Goal: Book appointment/travel/reservation: Register for event/course

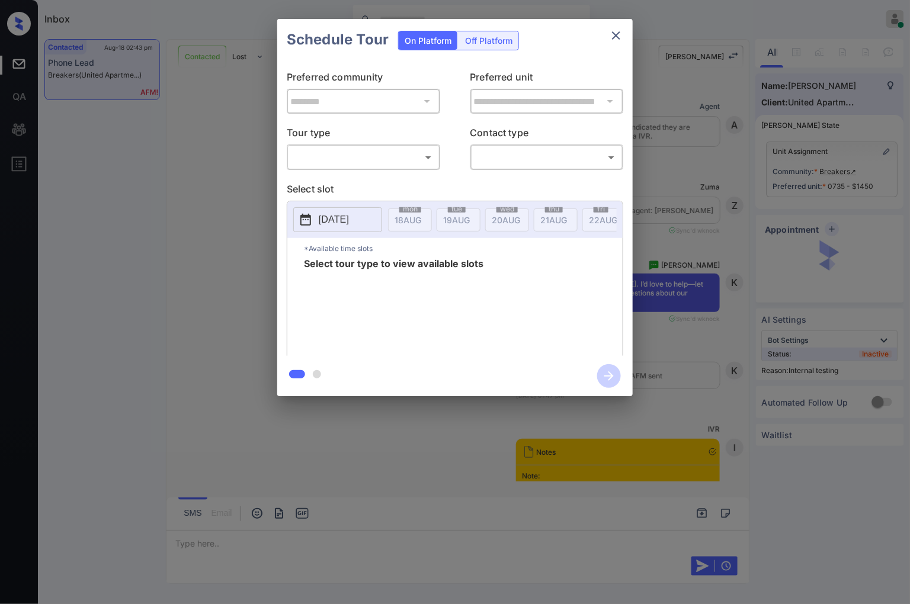
scroll to position [1790, 0]
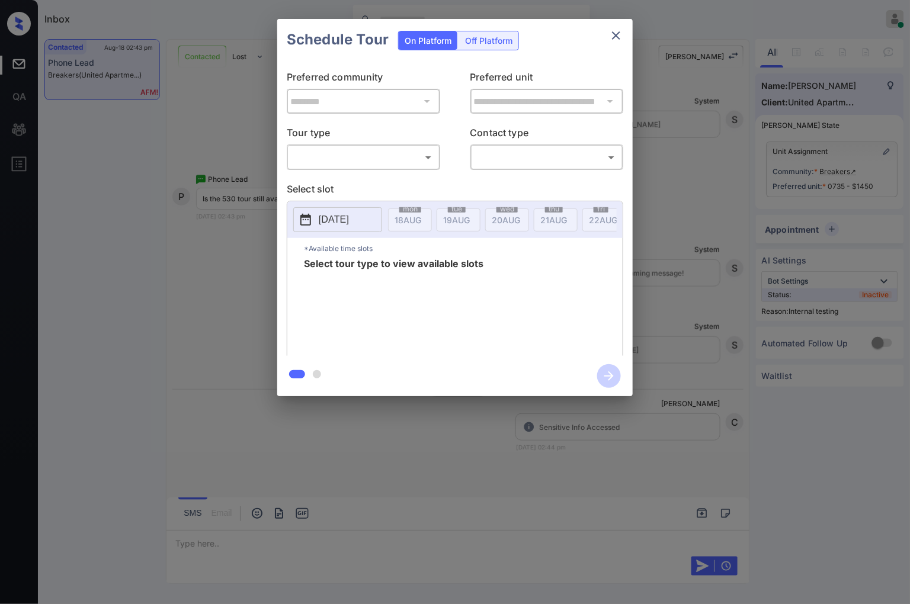
click at [412, 146] on div "​ ​" at bounding box center [363, 156] width 153 height 25
click at [413, 159] on body "Inbox Caroline Dacanay Online Set yourself offline Set yourself on break Profil…" at bounding box center [455, 302] width 910 height 604
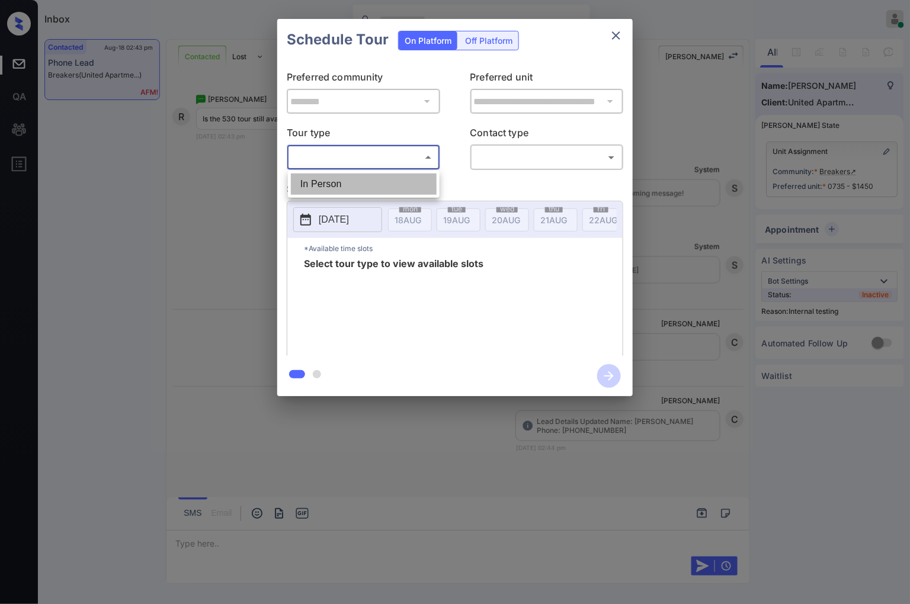
click at [394, 184] on li "In Person" at bounding box center [364, 183] width 146 height 21
type input "********"
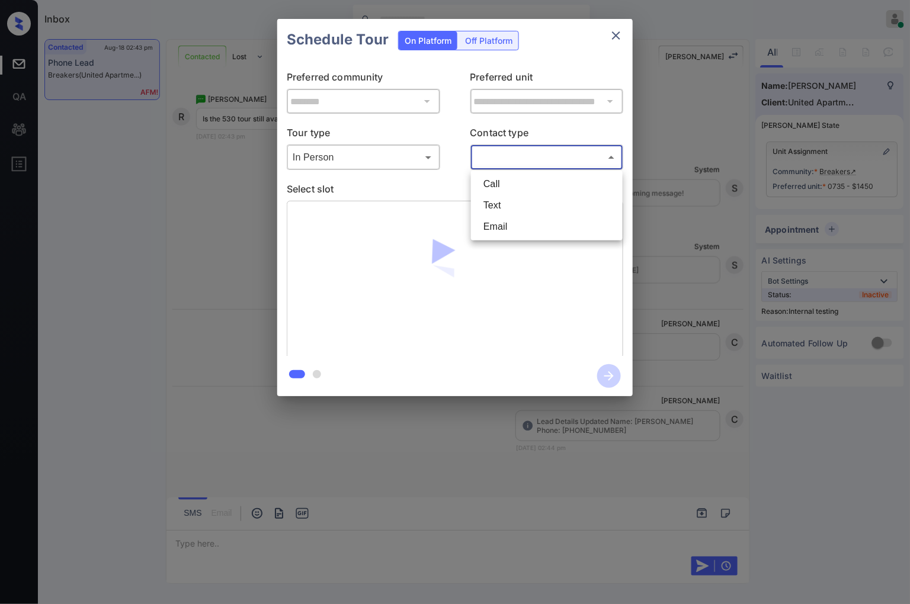
click at [497, 158] on body "Inbox Caroline Dacanay Online Set yourself offline Set yourself on break Profil…" at bounding box center [455, 302] width 910 height 604
click at [499, 197] on li "Text" at bounding box center [547, 205] width 146 height 21
type input "****"
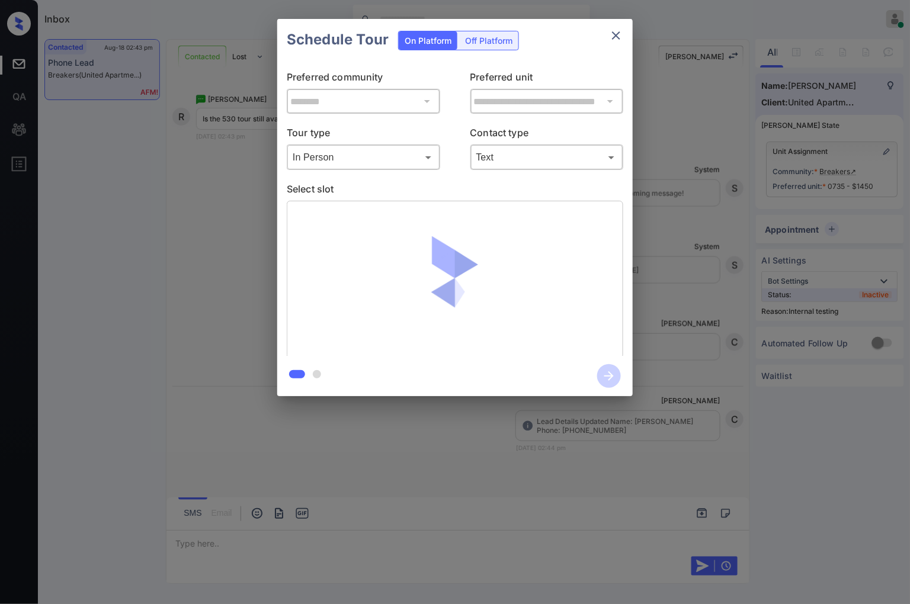
click at [581, 50] on div "Schedule Tour On Platform Off Platform" at bounding box center [454, 39] width 355 height 41
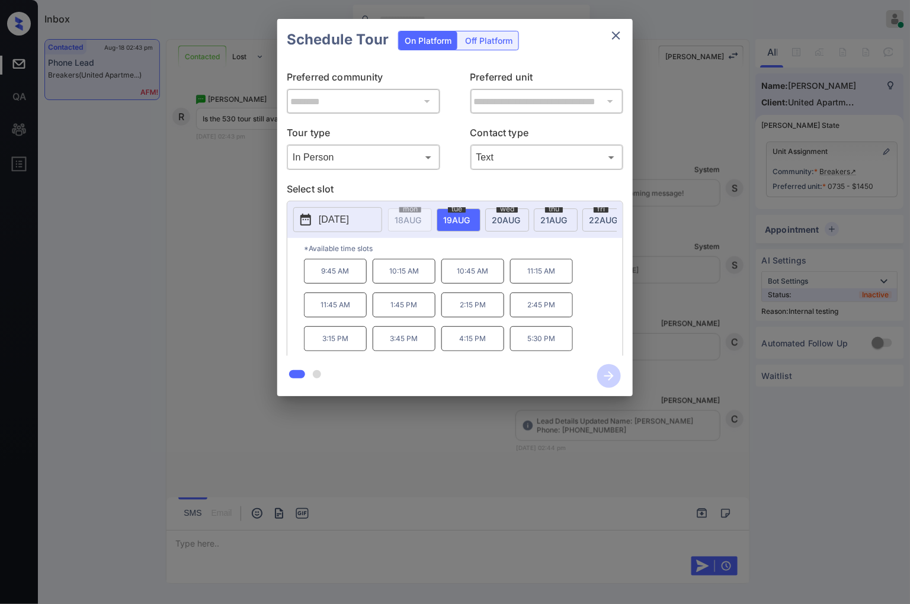
click at [573, 76] on p "Preferred unit" at bounding box center [546, 79] width 153 height 19
click at [303, 311] on div "*Available time slots 9:45 AM 10:15 AM 10:45 AM 11:15 AM 11:45 AM 1:45 PM 2:15 …" at bounding box center [454, 298] width 335 height 121
copy p "11:45 AM"
drag, startPoint x: 422, startPoint y: 345, endPoint x: 377, endPoint y: 342, distance: 45.1
click at [377, 342] on p "3:45 PM" at bounding box center [403, 338] width 63 height 25
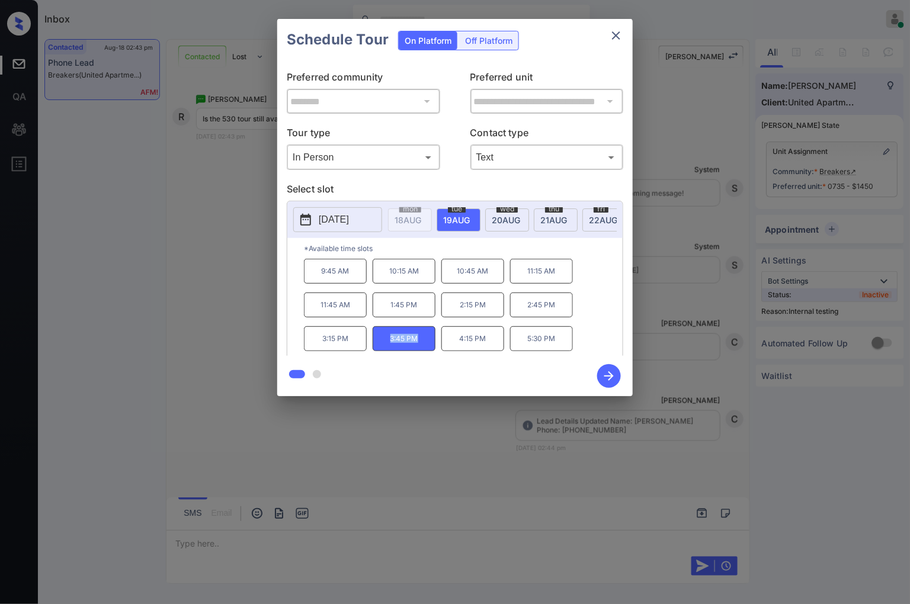
copy p "3:45 PM"
click at [310, 433] on div at bounding box center [455, 302] width 910 height 604
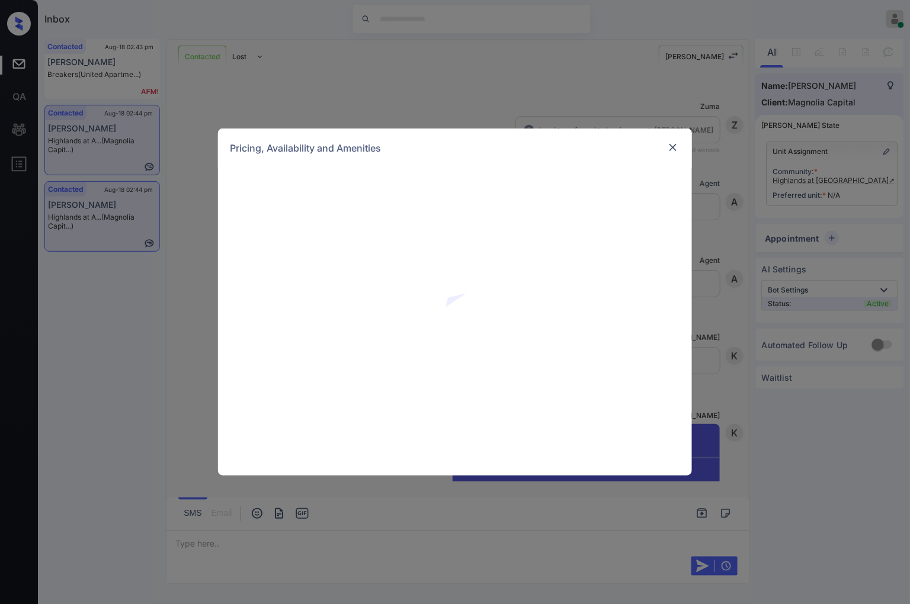
scroll to position [1903, 0]
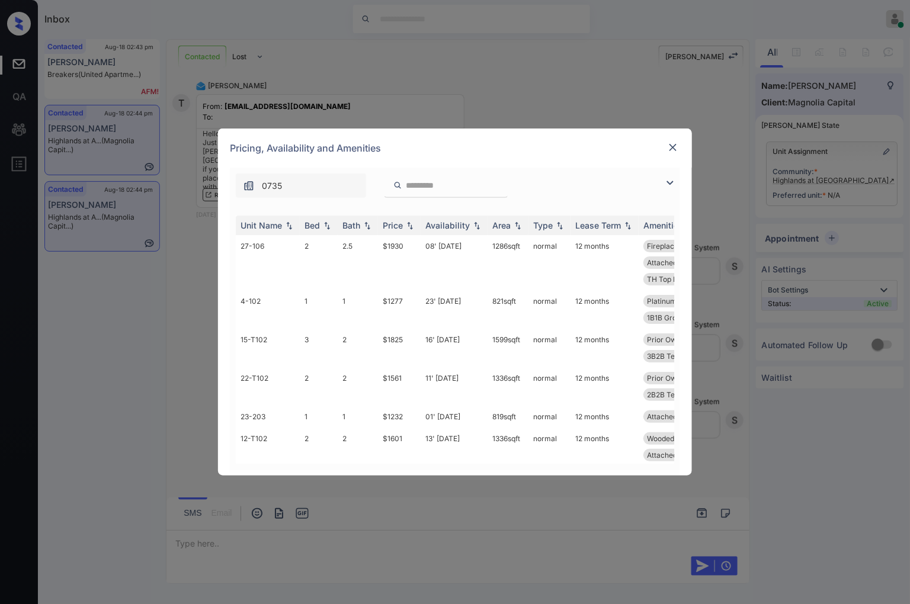
click at [545, 146] on div "Pricing, Availability and Amenities" at bounding box center [455, 147] width 474 height 39
click at [409, 226] on img at bounding box center [410, 225] width 12 height 8
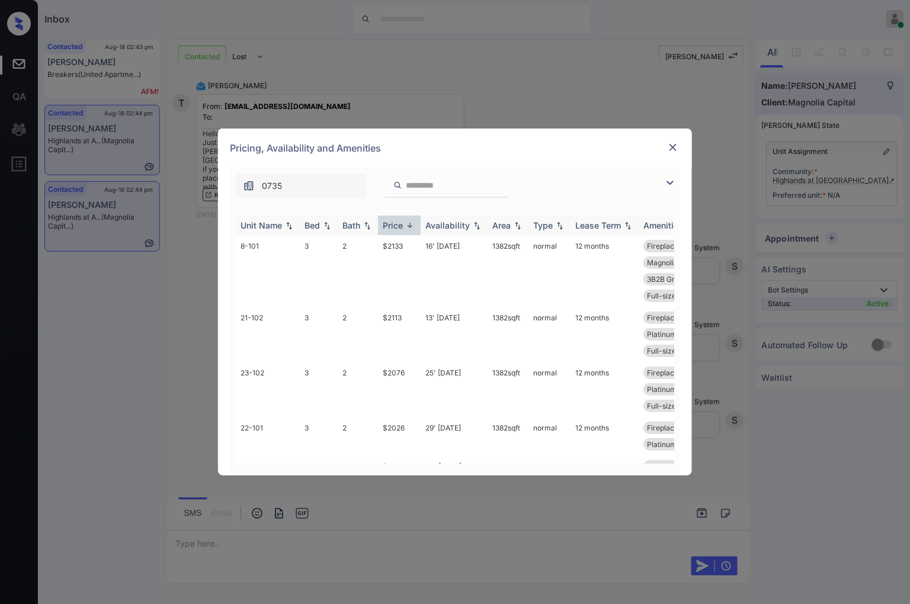
click at [409, 226] on img at bounding box center [410, 225] width 12 height 9
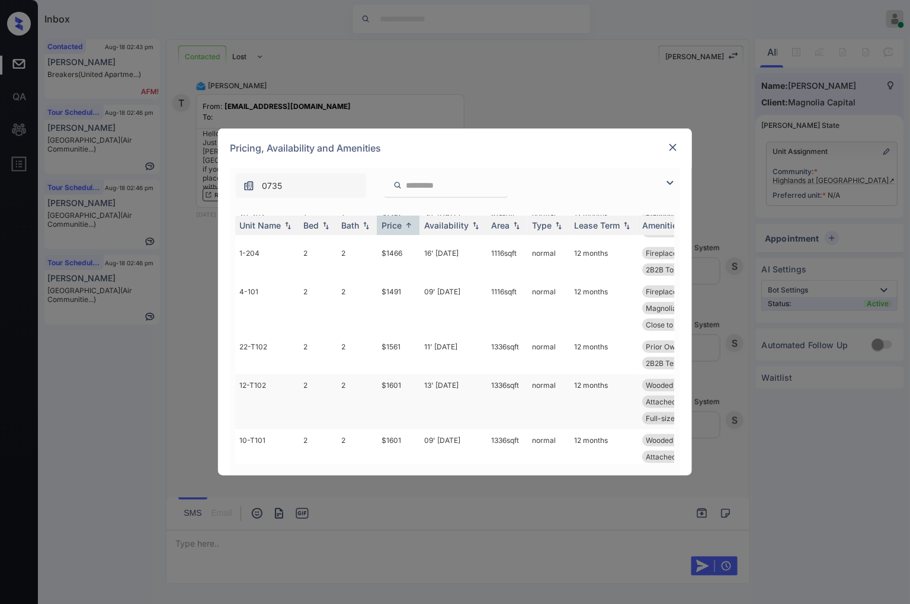
scroll to position [0, 1]
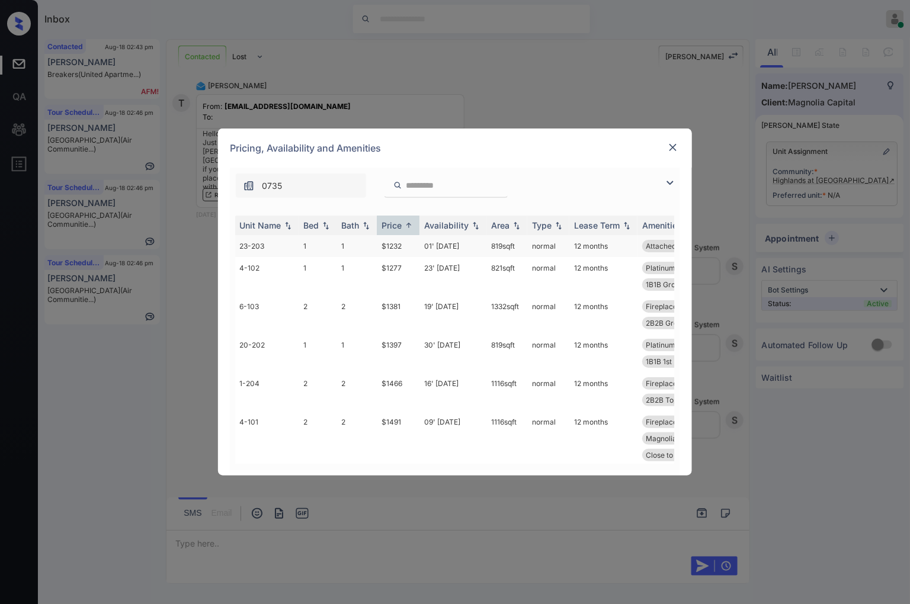
click at [381, 244] on td "$1232" at bounding box center [398, 246] width 43 height 22
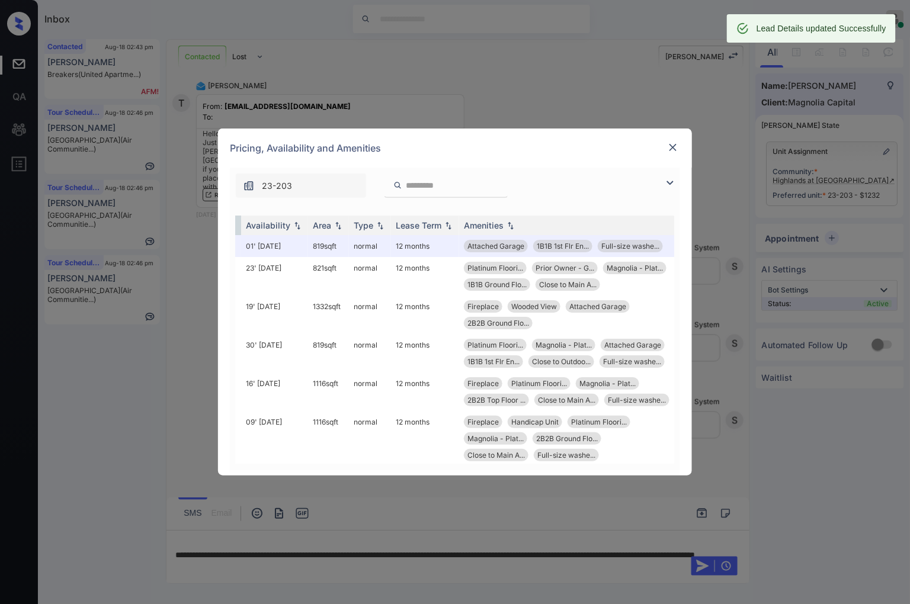
scroll to position [0, 189]
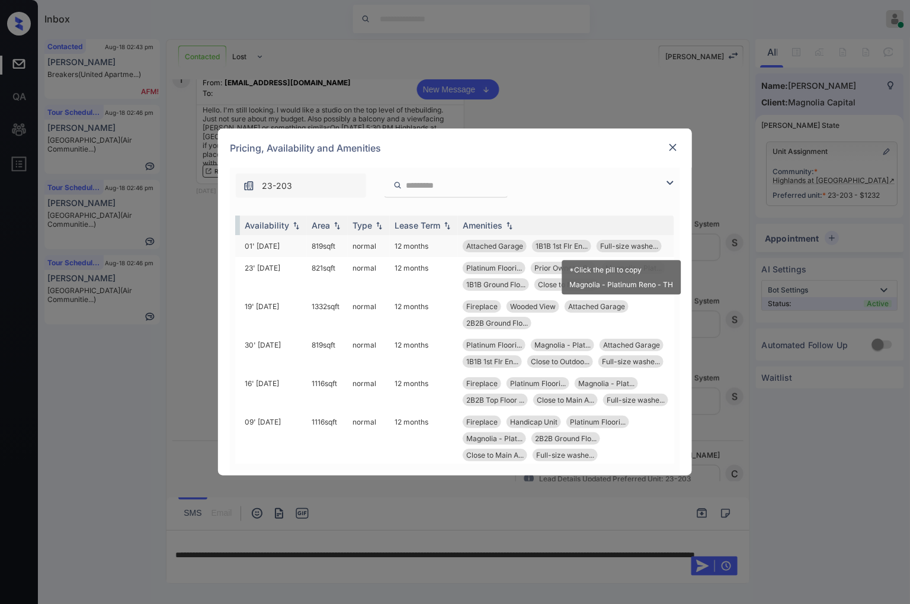
click at [636, 246] on span "Full-size washe..." at bounding box center [629, 246] width 58 height 9
click at [545, 246] on span "1B1B 1st Flr En..." at bounding box center [561, 246] width 52 height 9
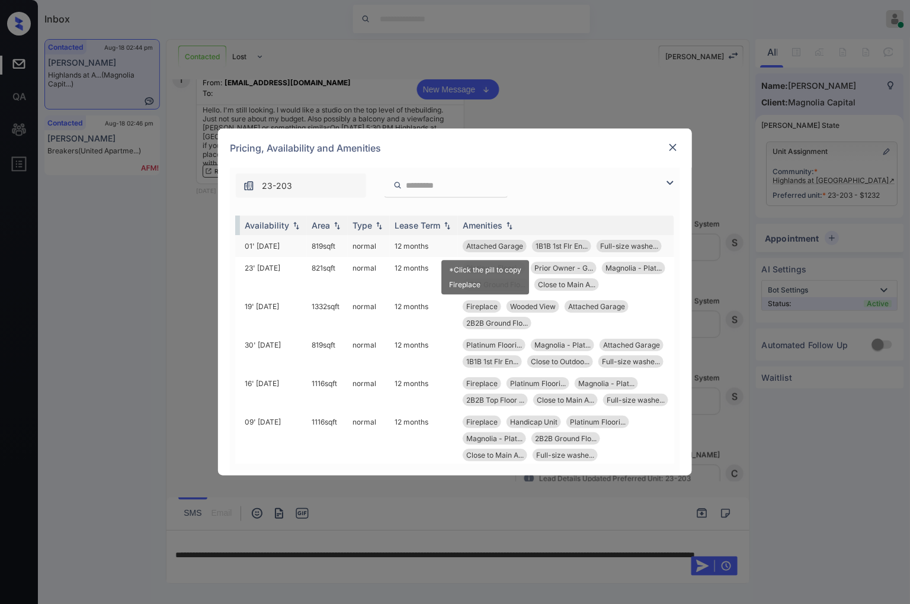
click at [506, 243] on span "Attached Garage" at bounding box center [494, 246] width 57 height 9
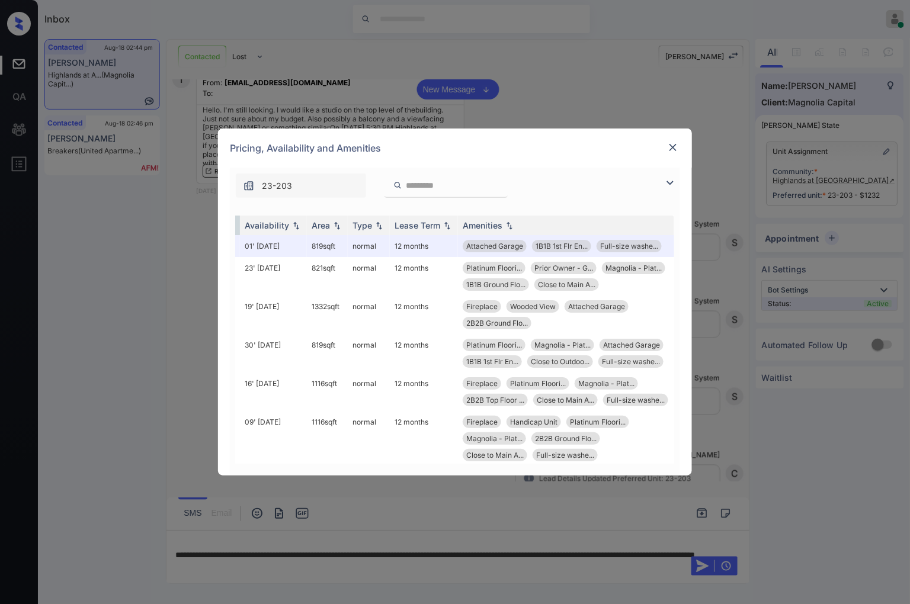
click at [672, 149] on img at bounding box center [673, 148] width 12 height 12
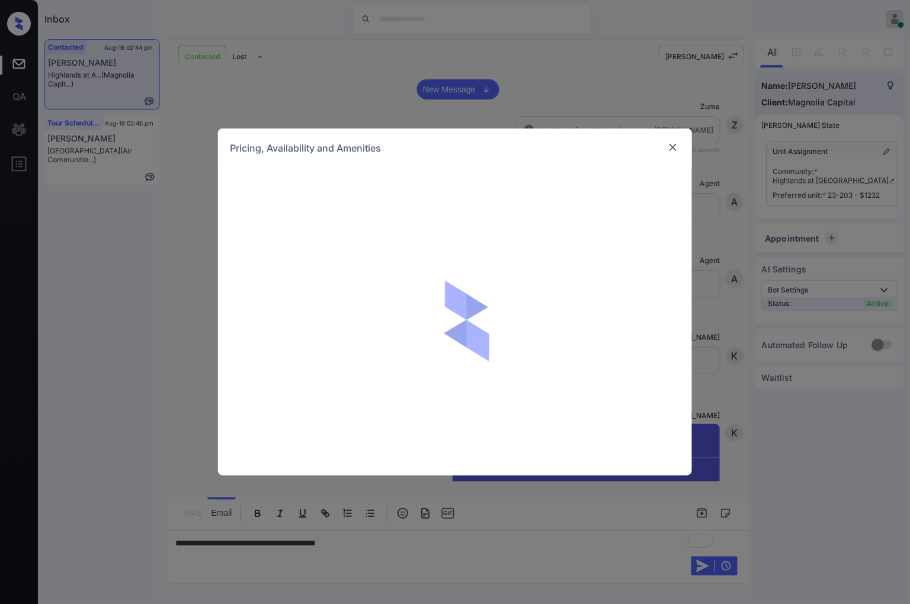
scroll to position [1903, 0]
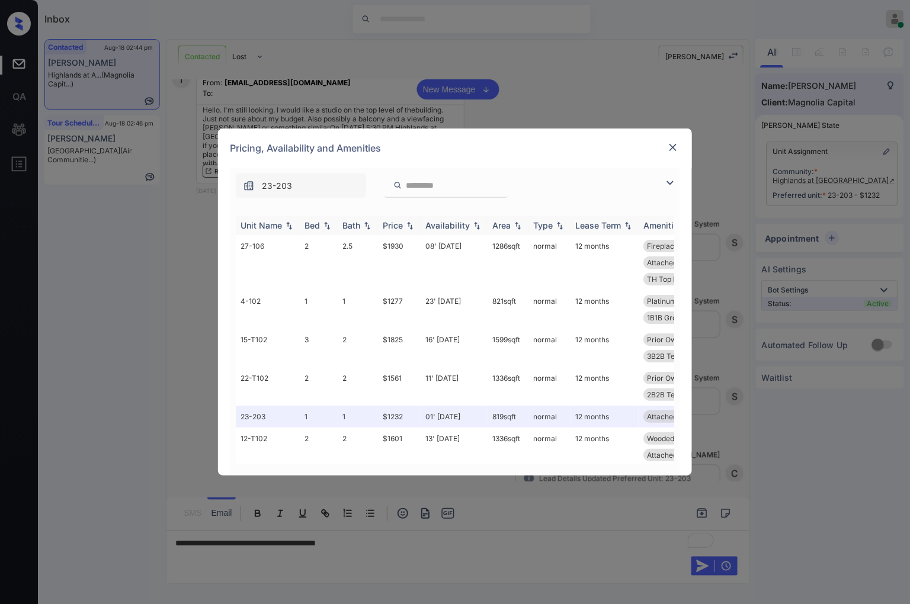
click at [414, 223] on img at bounding box center [410, 225] width 12 height 8
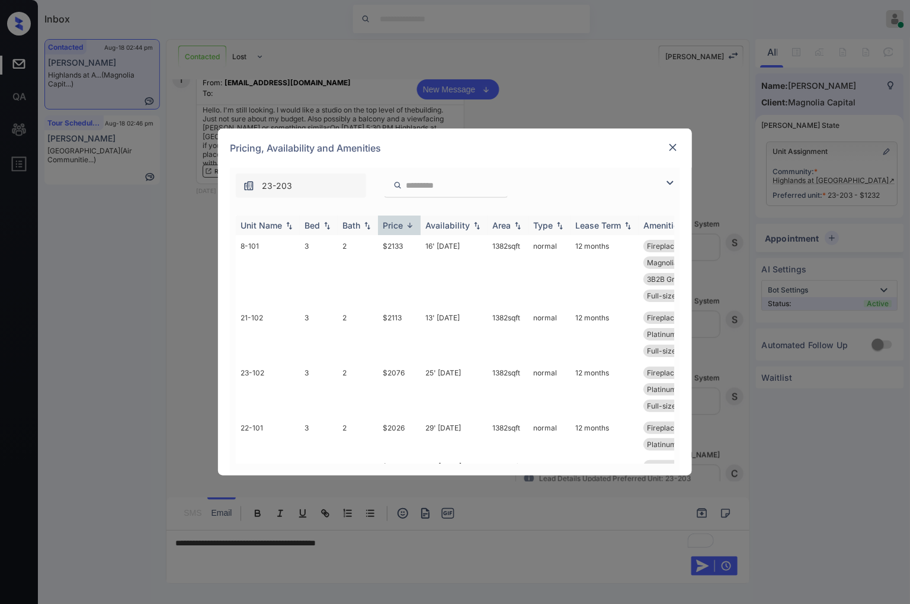
click at [414, 223] on img at bounding box center [410, 225] width 12 height 9
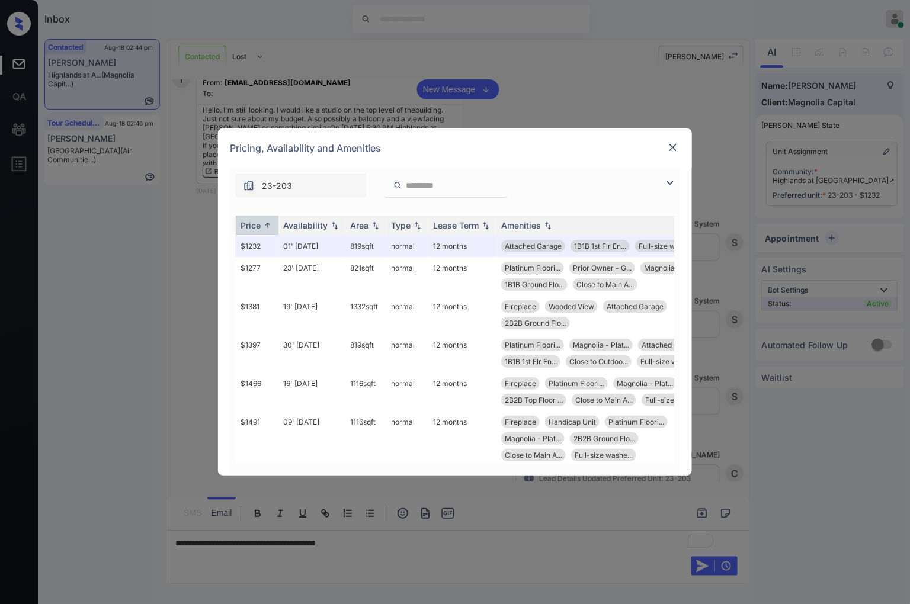
scroll to position [0, 0]
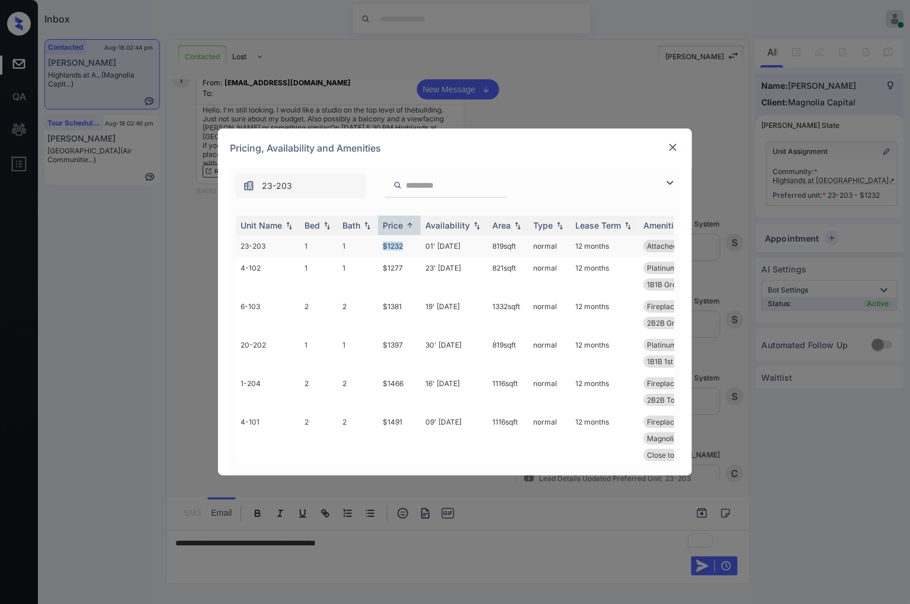
drag, startPoint x: 401, startPoint y: 246, endPoint x: 375, endPoint y: 246, distance: 25.5
click at [375, 246] on tr "23-203 1 1 $1232 01' Oct 25 819 sqft normal 12 months Attached Garage 1B1B 1st …" at bounding box center [545, 246] width 619 height 22
copy tr "$1232"
click at [675, 145] on img at bounding box center [673, 148] width 12 height 12
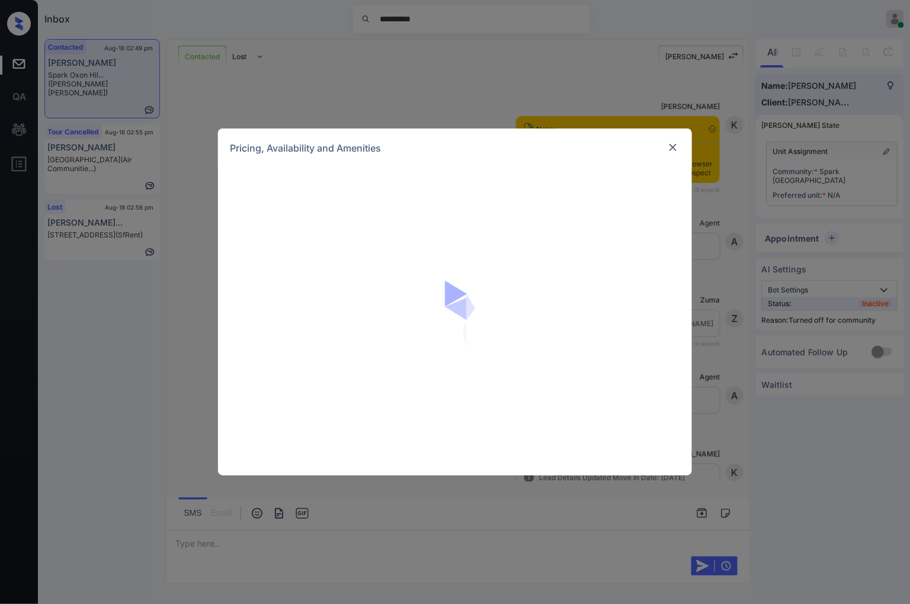
scroll to position [644, 0]
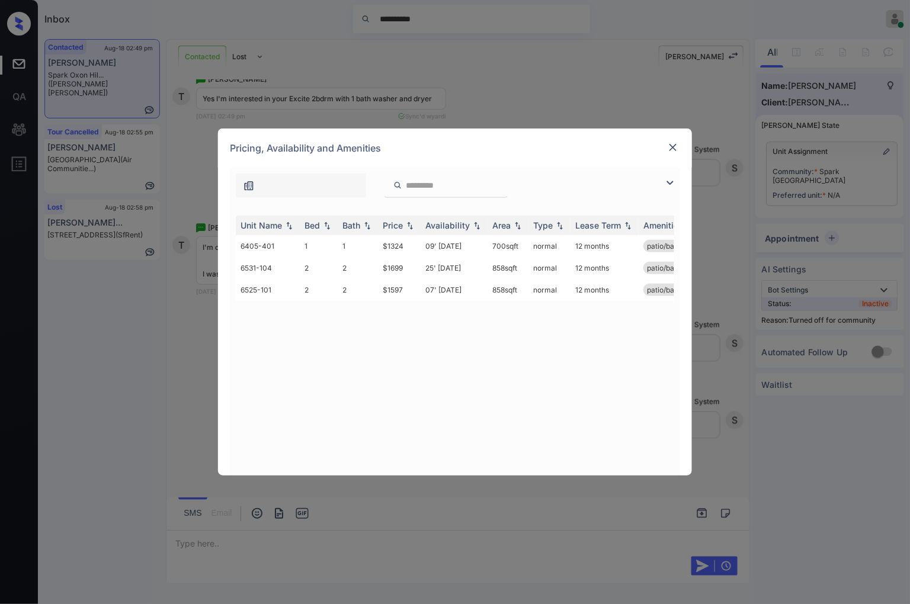
click at [427, 187] on input "search" at bounding box center [452, 186] width 97 height 10
paste input "********"
type input "********"
click at [406, 243] on td "$1699" at bounding box center [399, 246] width 43 height 22
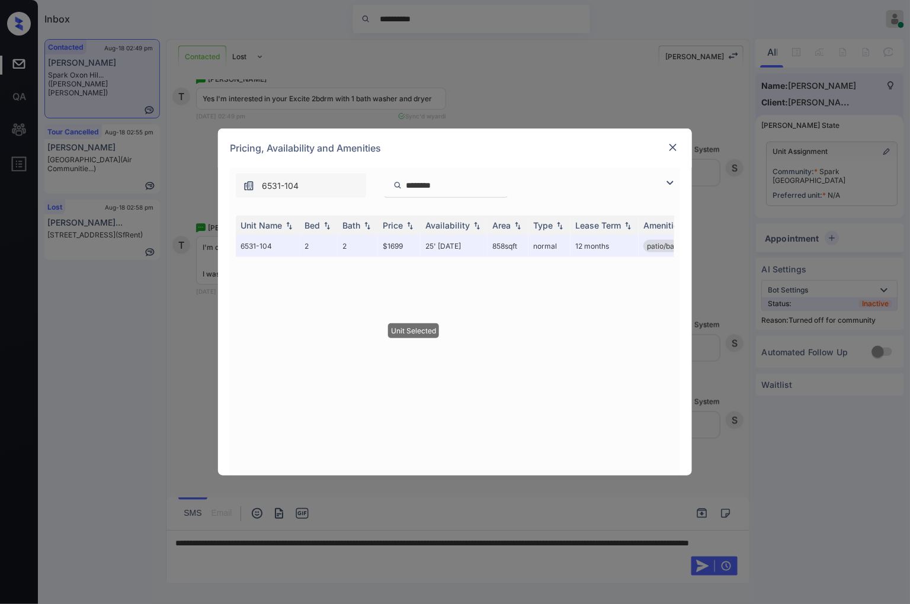
click at [671, 144] on img at bounding box center [673, 148] width 12 height 12
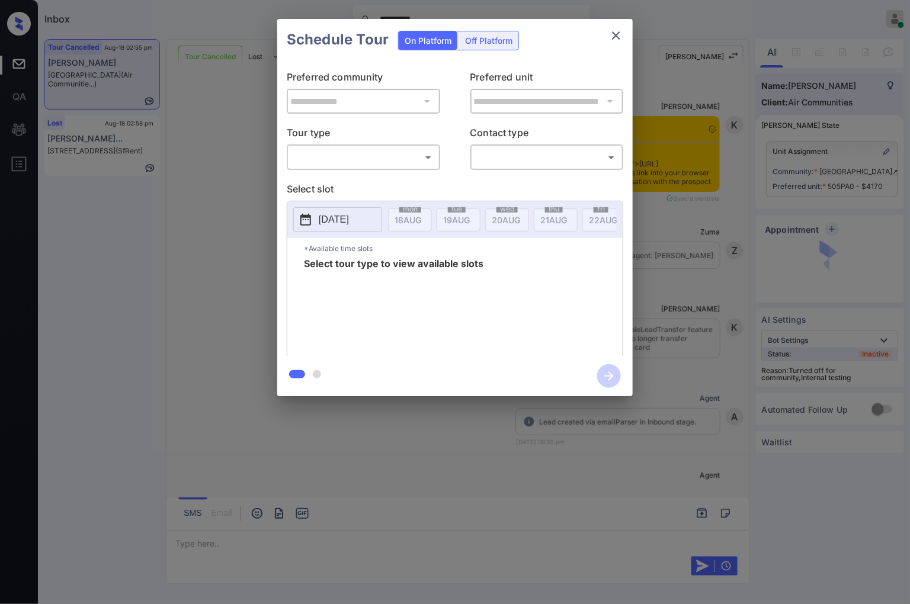
scroll to position [4862, 0]
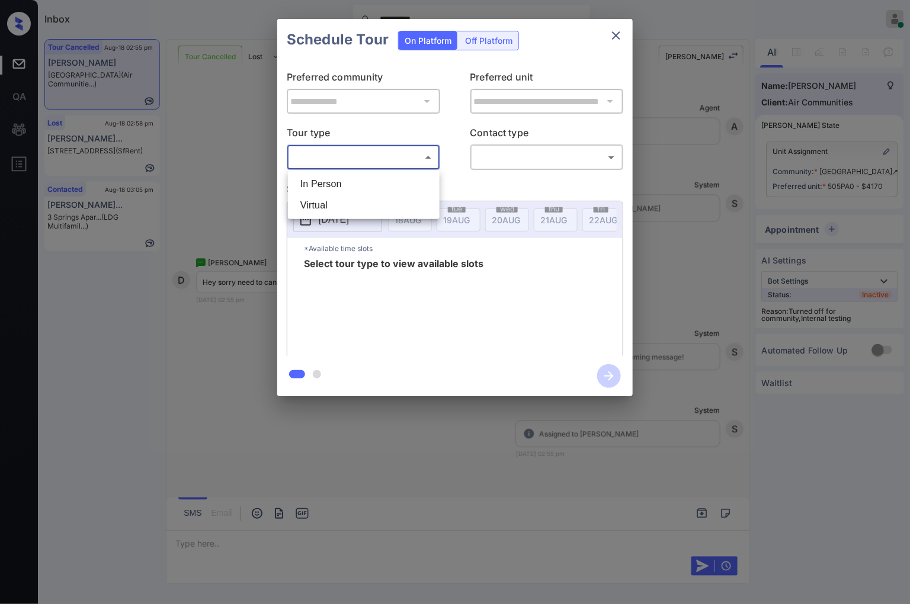
click at [394, 165] on body "**********" at bounding box center [455, 302] width 910 height 604
click at [382, 184] on li "In Person" at bounding box center [364, 183] width 146 height 21
type input "********"
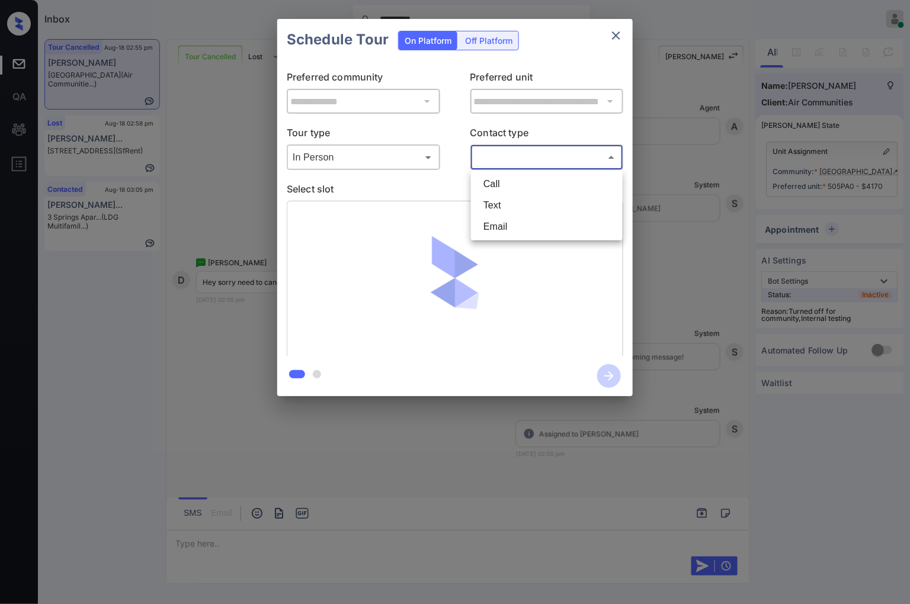
click at [492, 155] on body "**********" at bounding box center [455, 302] width 910 height 604
click at [523, 210] on li "Text" at bounding box center [547, 205] width 146 height 21
type input "****"
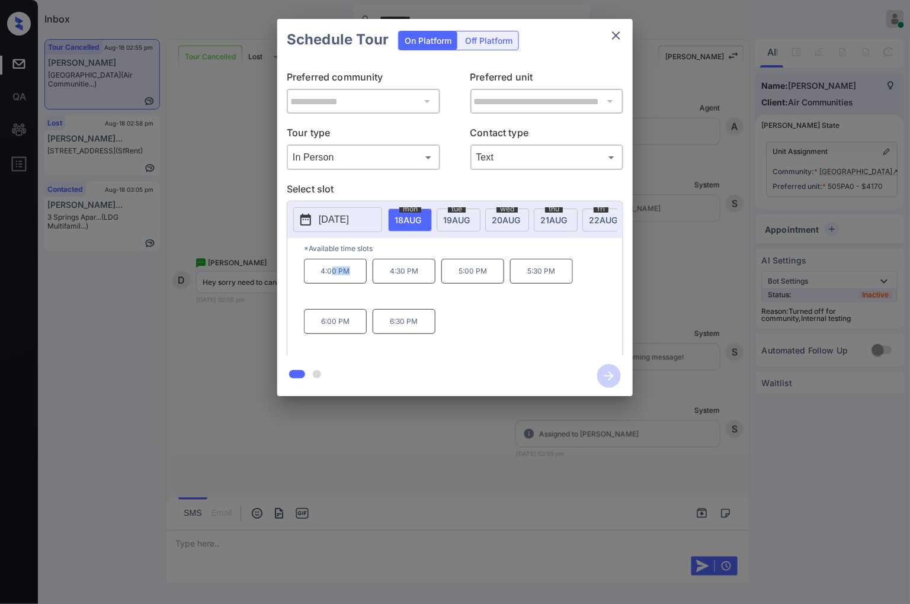
drag, startPoint x: 360, startPoint y: 275, endPoint x: 330, endPoint y: 275, distance: 29.6
click at [330, 275] on p "4:00 PM" at bounding box center [335, 271] width 63 height 25
click at [421, 221] on span "19 AUG" at bounding box center [407, 220] width 27 height 10
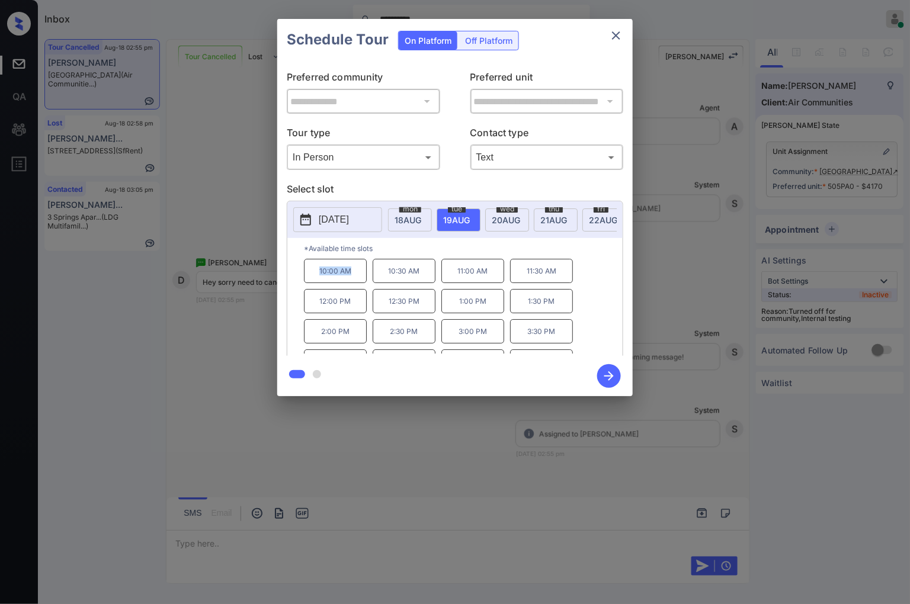
drag, startPoint x: 353, startPoint y: 281, endPoint x: 312, endPoint y: 277, distance: 41.1
click at [312, 277] on p "10:00 AM" at bounding box center [335, 271] width 63 height 24
copy p "10:00 AM"
drag, startPoint x: 428, startPoint y: 343, endPoint x: 389, endPoint y: 340, distance: 39.2
click at [389, 340] on p "2:30 PM" at bounding box center [403, 331] width 63 height 24
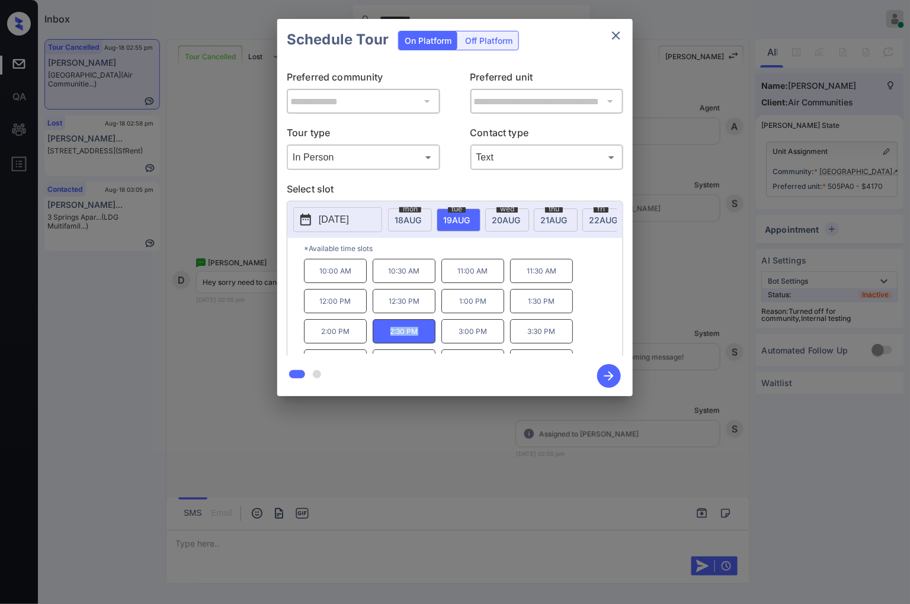
copy p "2:30 PM"
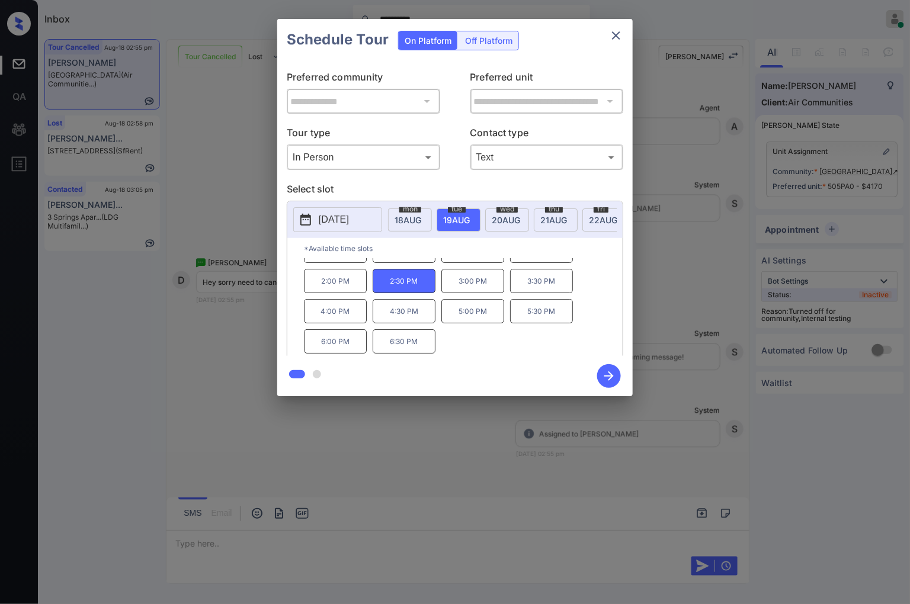
click at [391, 480] on div at bounding box center [455, 302] width 910 height 604
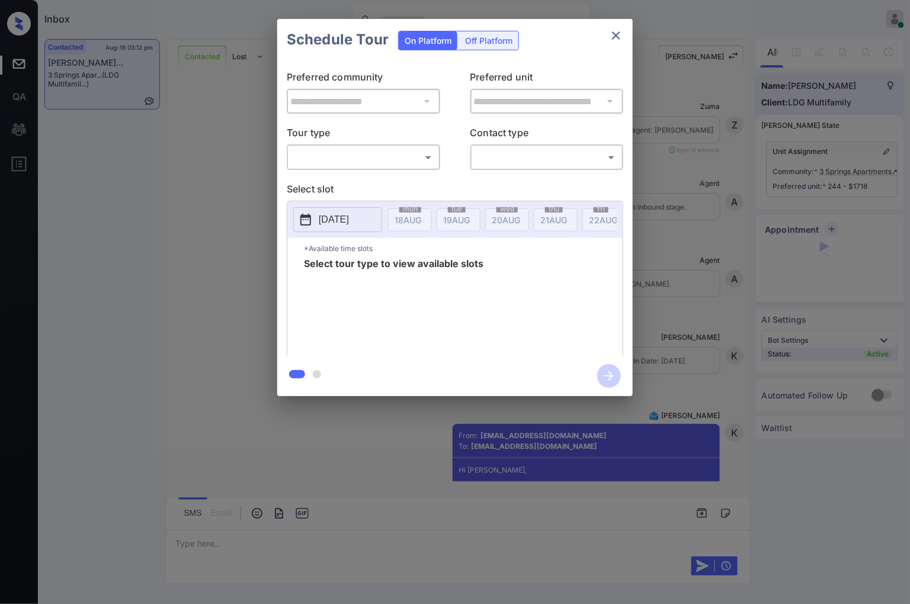
scroll to position [5879, 0]
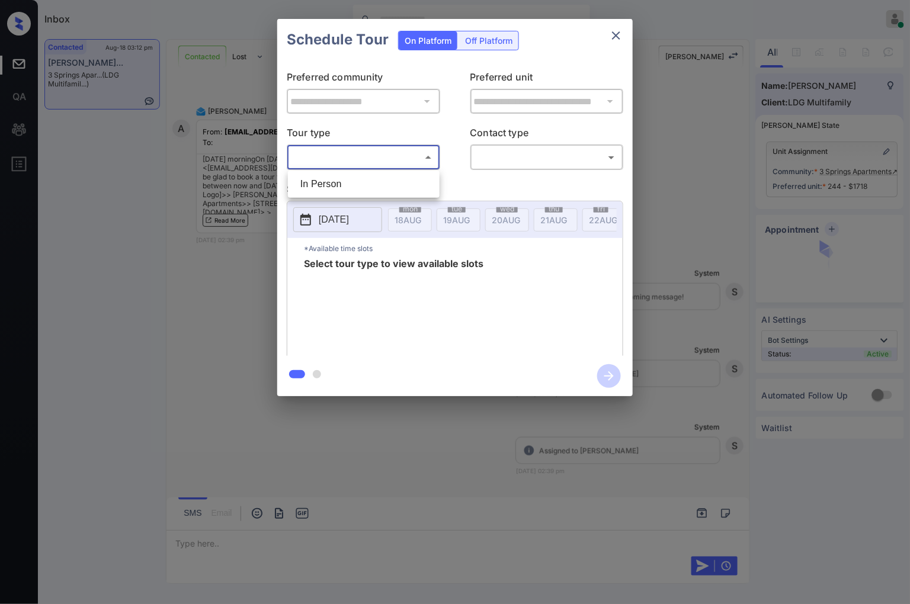
click at [416, 150] on body "Inbox Caroline Dacanay Online Set yourself offline Set yourself on break Profil…" at bounding box center [455, 302] width 910 height 604
drag, startPoint x: 406, startPoint y: 185, endPoint x: 488, endPoint y: 168, distance: 83.5
click at [406, 186] on li "In Person" at bounding box center [364, 183] width 146 height 21
type input "********"
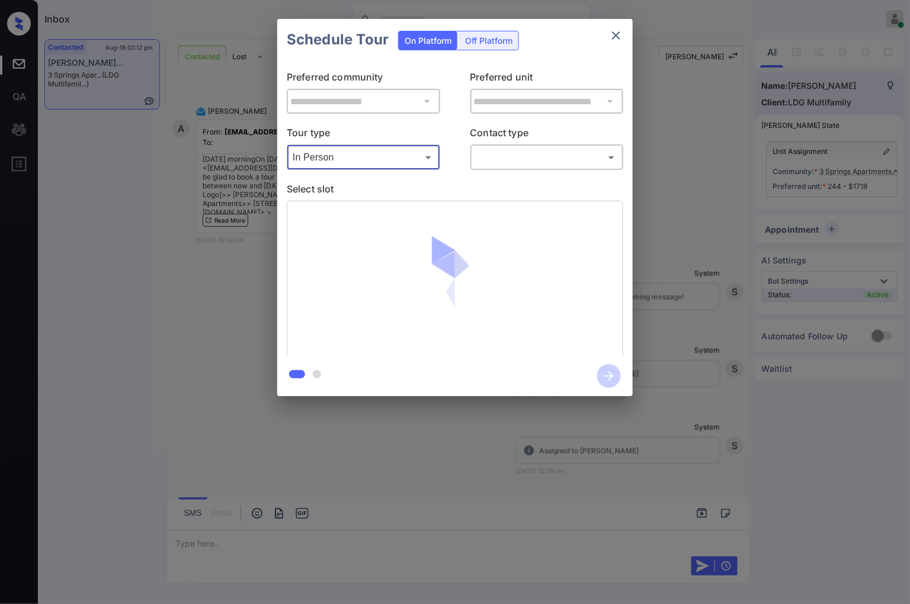
click at [512, 162] on body "Inbox Caroline Dacanay Online Set yourself offline Set yourself on break Profil…" at bounding box center [455, 302] width 910 height 604
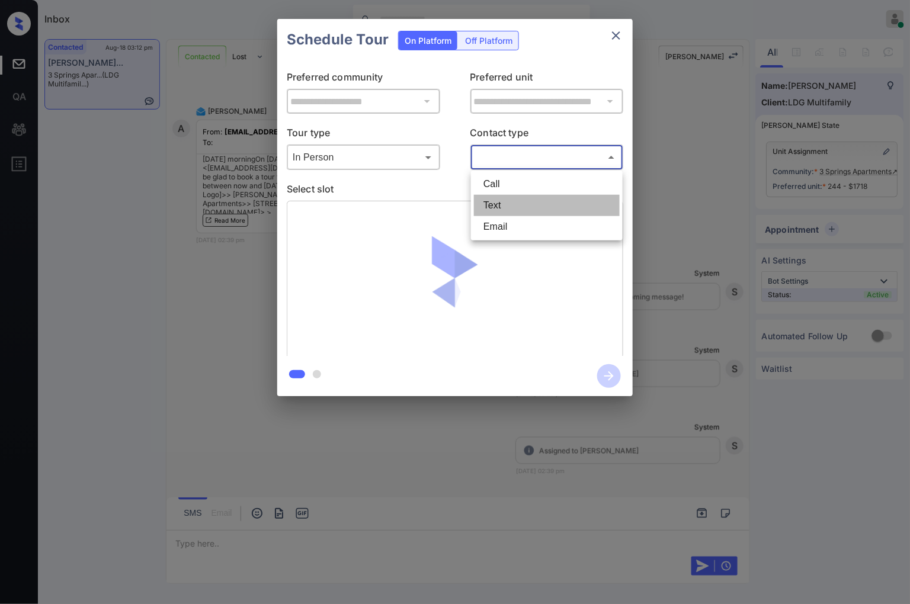
click at [509, 208] on li "Text" at bounding box center [547, 205] width 146 height 21
type input "****"
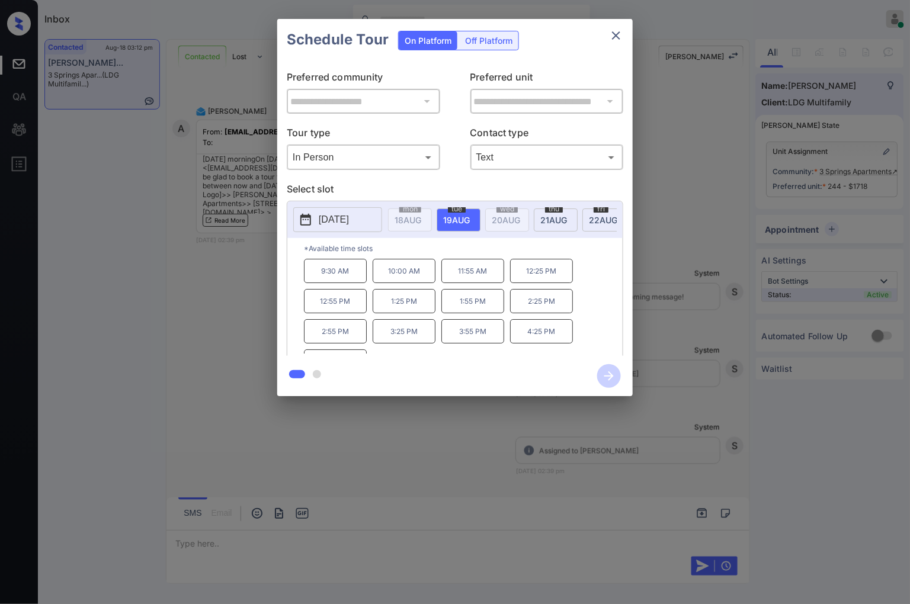
click at [330, 469] on div at bounding box center [455, 302] width 910 height 604
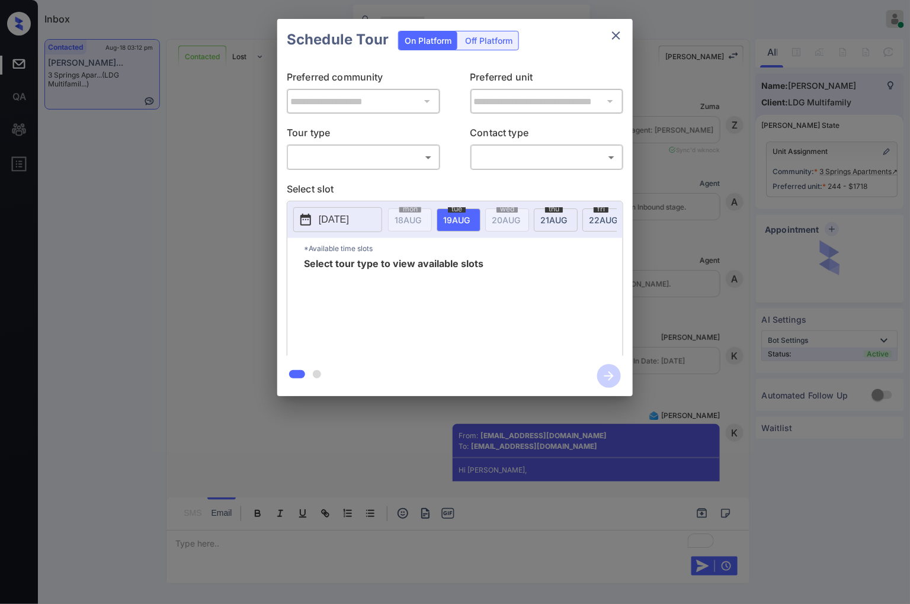
scroll to position [5813, 0]
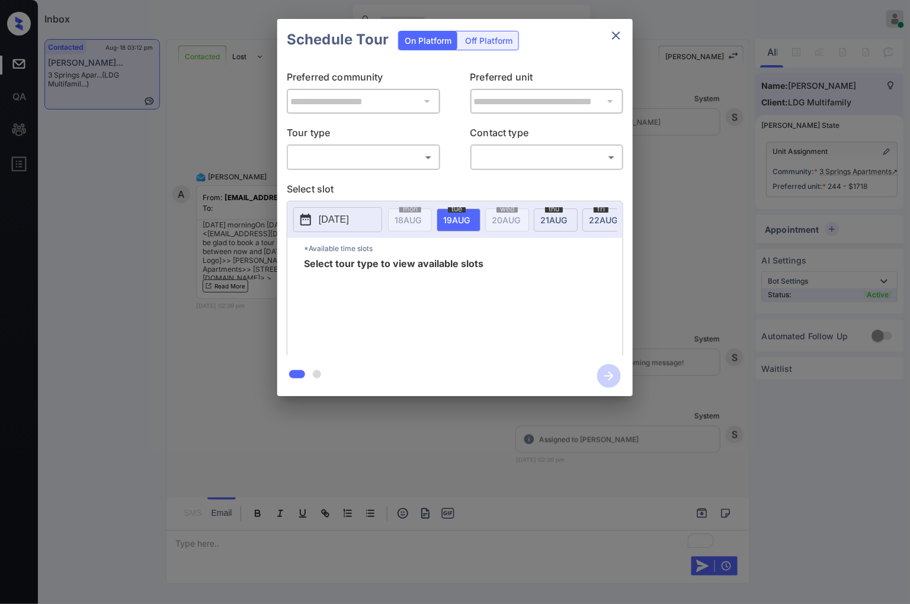
click at [397, 156] on body "Inbox Caroline Dacanay Online Set yourself offline Set yourself on break Profil…" at bounding box center [455, 302] width 910 height 604
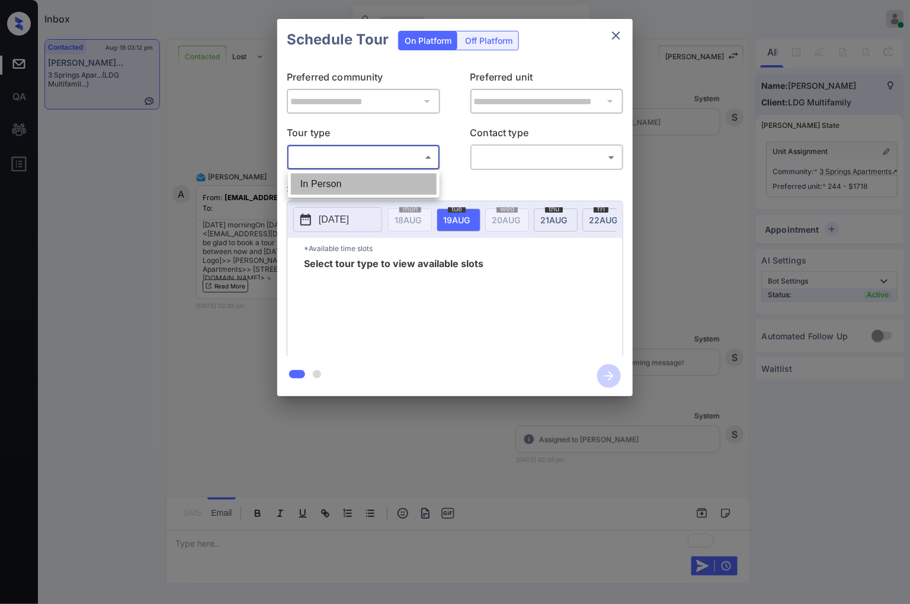
click at [395, 176] on li "In Person" at bounding box center [364, 183] width 146 height 21
type input "********"
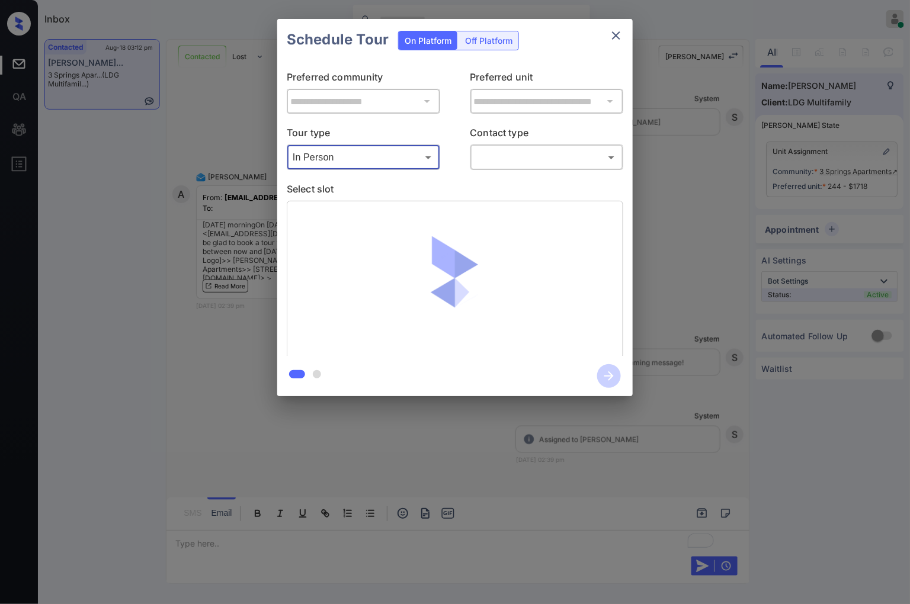
click at [460, 158] on div "Tour type In Person ******** ​ Contact type ​ ​" at bounding box center [455, 148] width 336 height 44
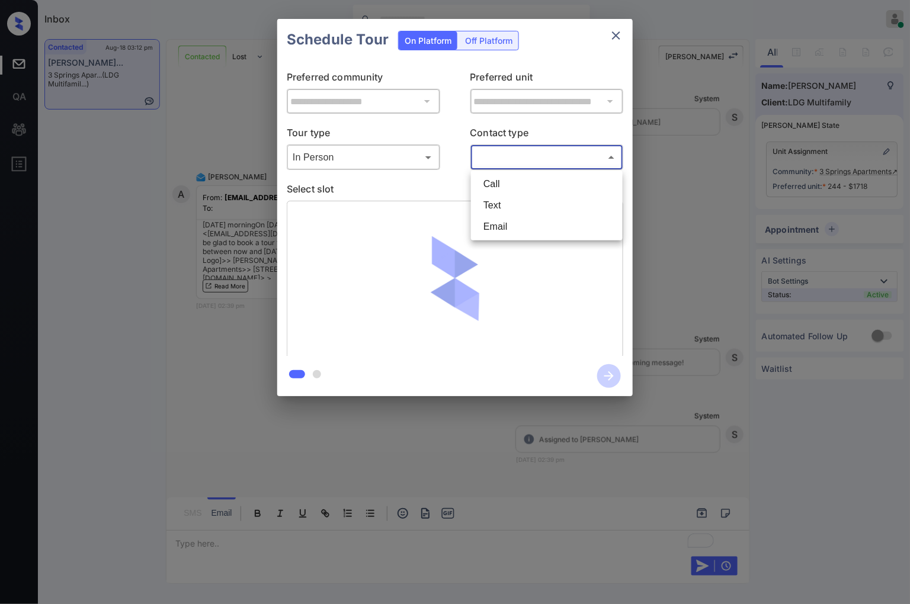
click at [492, 163] on body "Inbox Caroline Dacanay Online Set yourself offline Set yourself on break Profil…" at bounding box center [455, 302] width 910 height 604
click at [493, 203] on li "Text" at bounding box center [547, 205] width 146 height 21
type input "****"
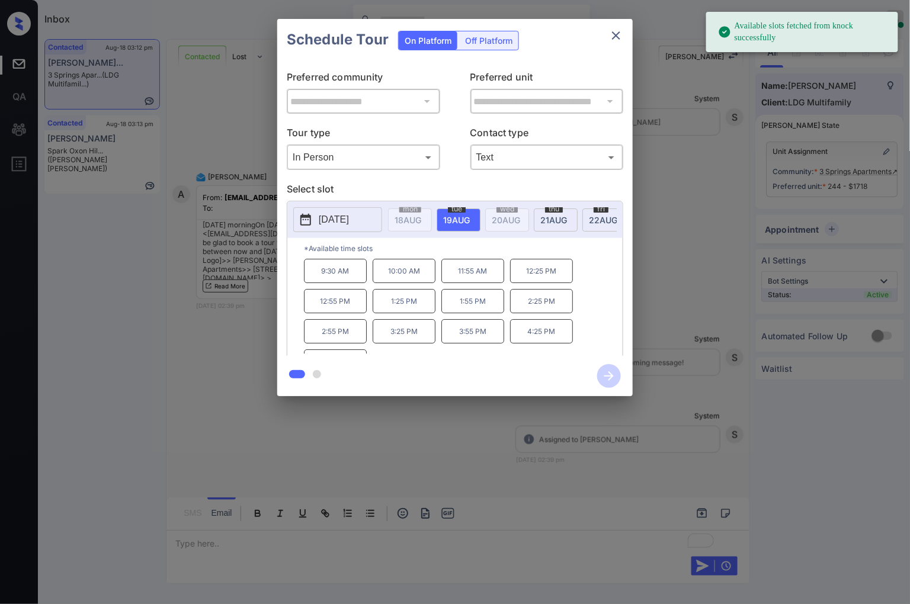
click at [352, 276] on p "9:30 AM" at bounding box center [335, 271] width 63 height 24
click at [613, 381] on icon "button" at bounding box center [609, 376] width 24 height 24
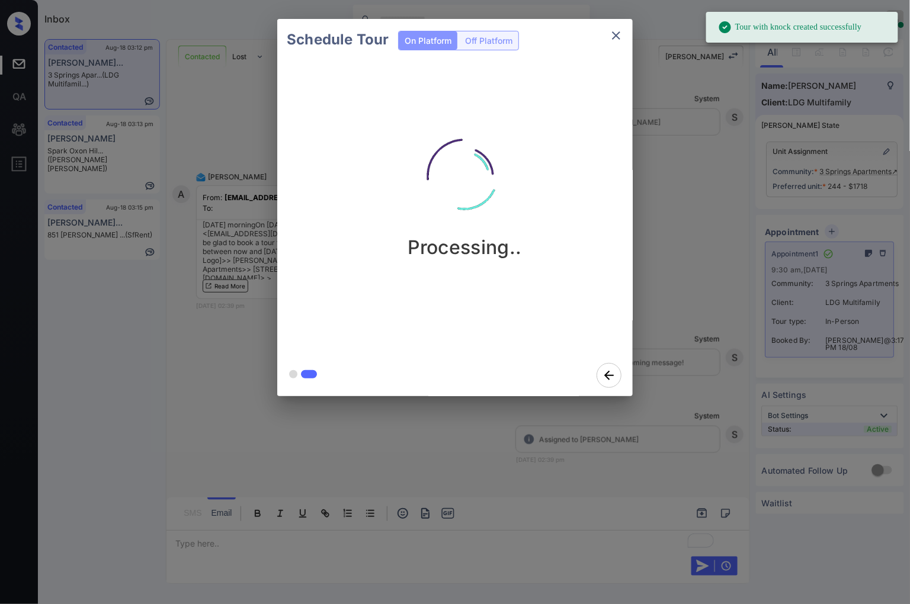
click at [703, 363] on div "Schedule Tour On Platform Off Platform Processing.." at bounding box center [455, 207] width 910 height 415
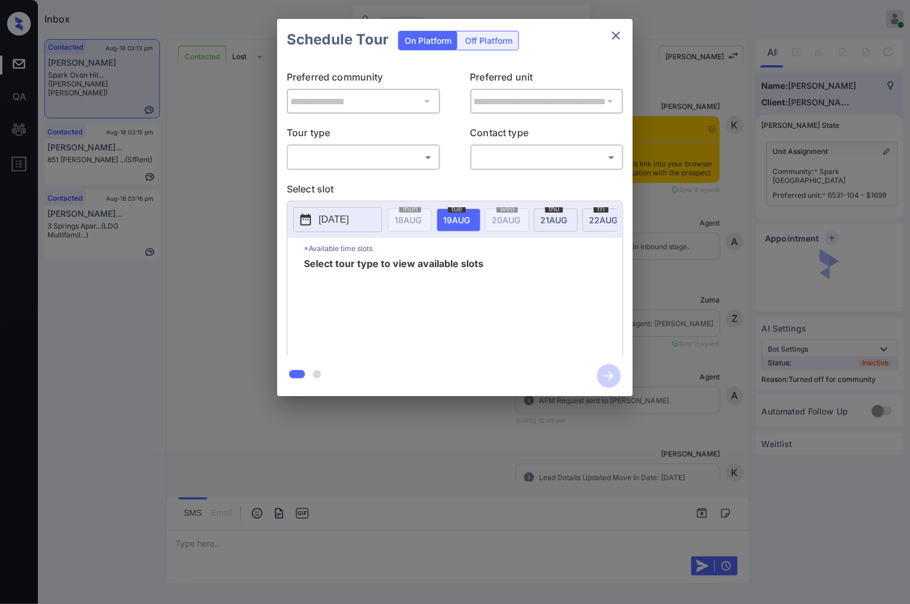
scroll to position [984, 0]
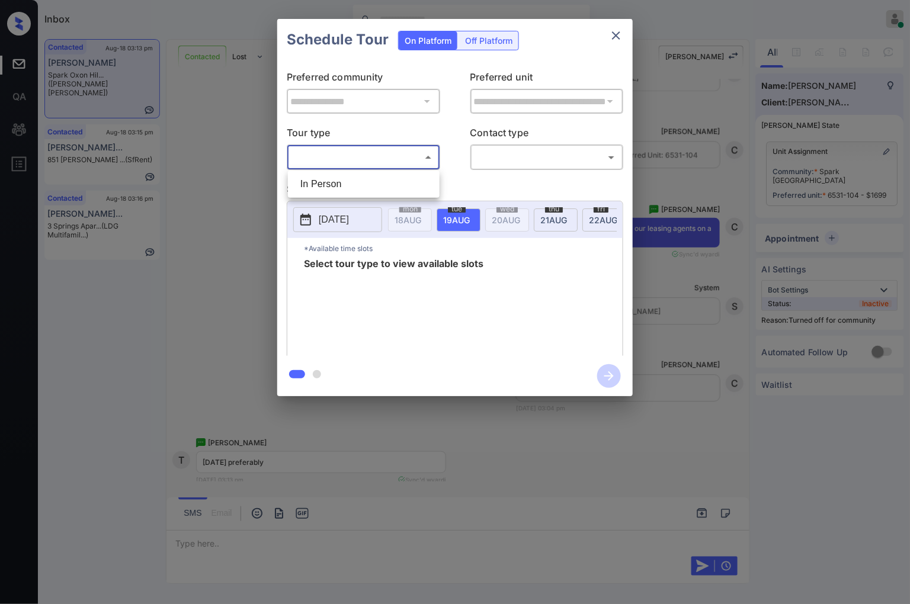
click at [430, 153] on body "Inbox [PERSON_NAME] Online Set yourself offline Set yourself on break Profile S…" at bounding box center [455, 302] width 910 height 604
click at [423, 174] on li "In Person" at bounding box center [364, 183] width 146 height 21
type input "********"
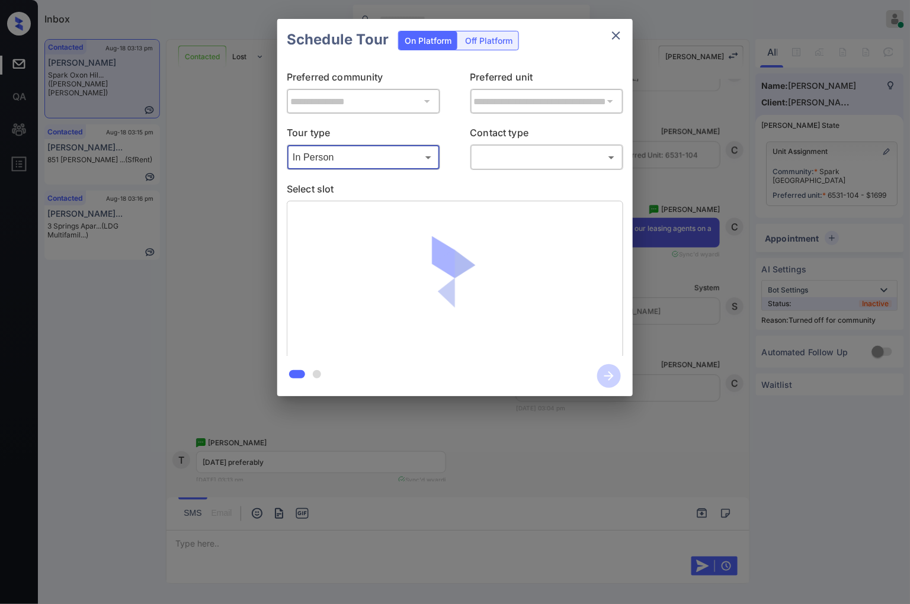
click at [527, 155] on body "Inbox [PERSON_NAME] Online Set yourself offline Set yourself on break Profile S…" at bounding box center [455, 302] width 910 height 604
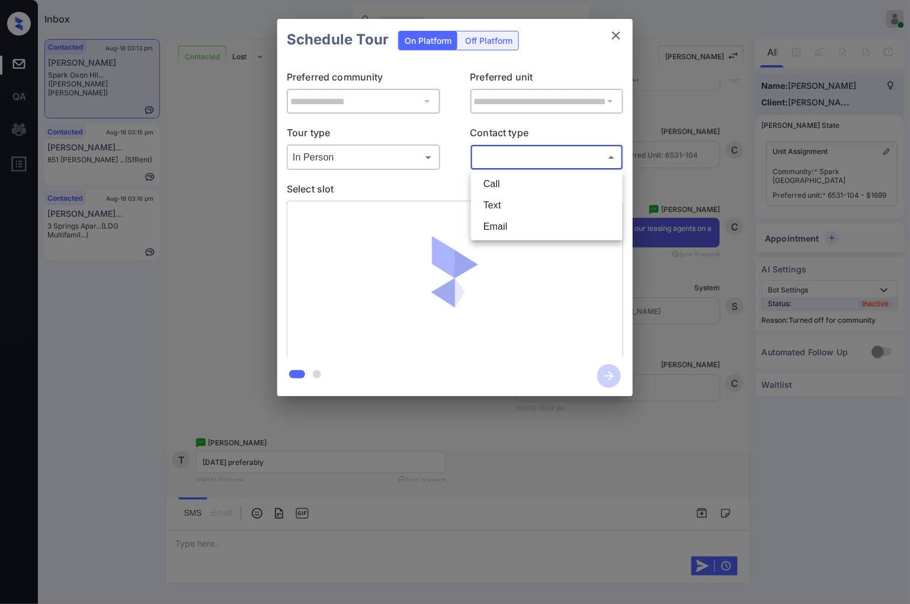
click at [516, 208] on li "Text" at bounding box center [547, 205] width 146 height 21
type input "****"
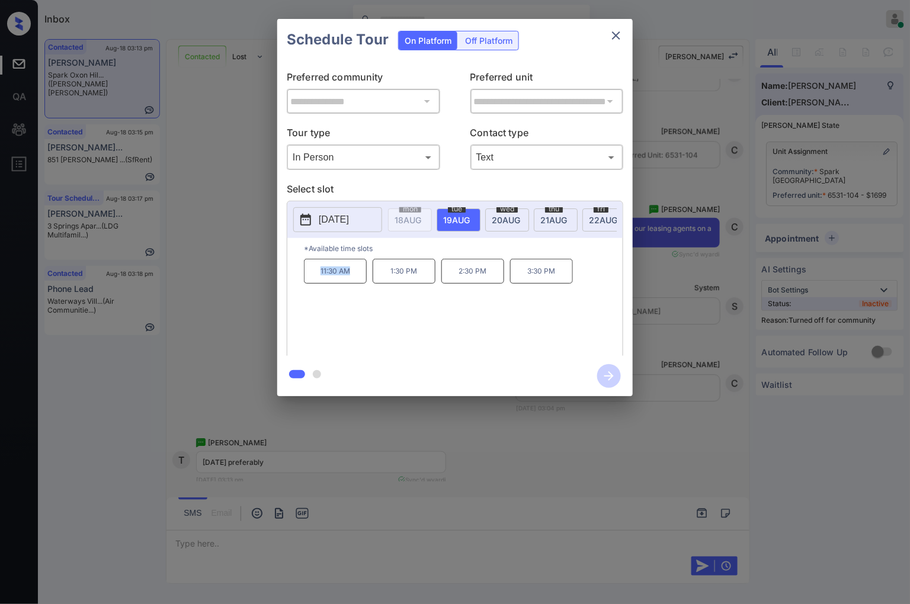
drag, startPoint x: 357, startPoint y: 280, endPoint x: 314, endPoint y: 278, distance: 42.7
click at [314, 278] on p "11:30 AM" at bounding box center [335, 271] width 63 height 25
copy p "11:30 AM"
click at [300, 465] on div at bounding box center [455, 302] width 910 height 604
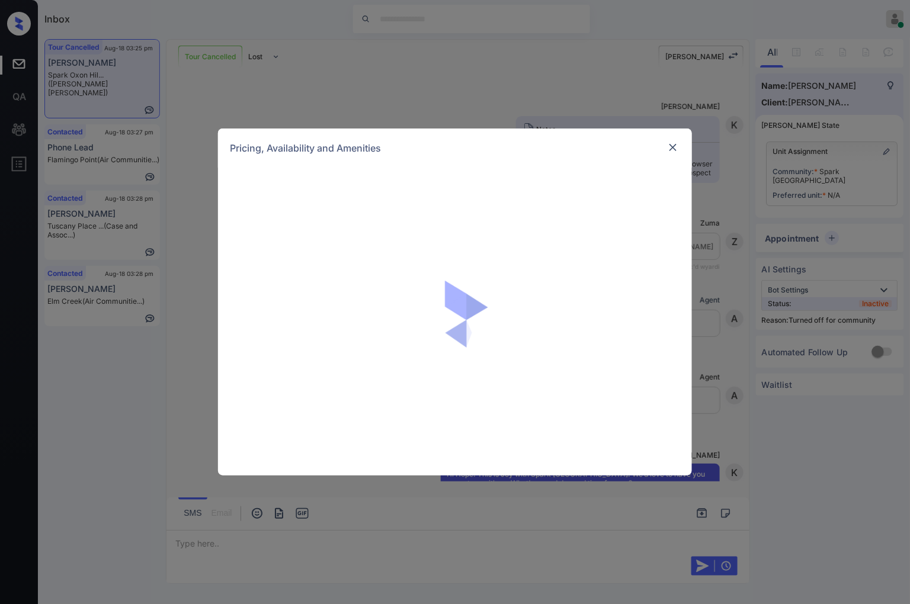
scroll to position [825, 0]
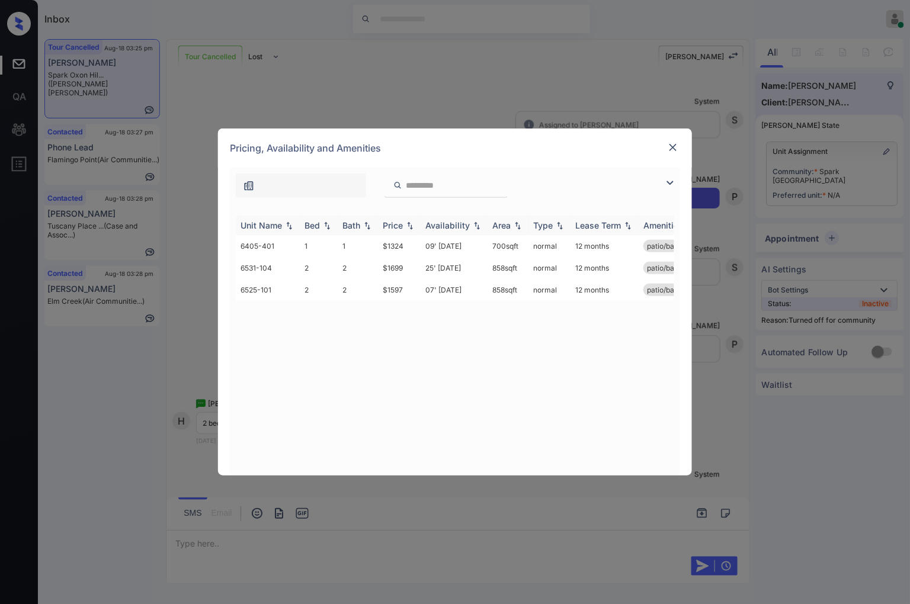
click at [409, 224] on img at bounding box center [410, 225] width 12 height 8
click at [409, 224] on img at bounding box center [410, 225] width 12 height 9
click at [406, 269] on td "$1597" at bounding box center [399, 268] width 43 height 22
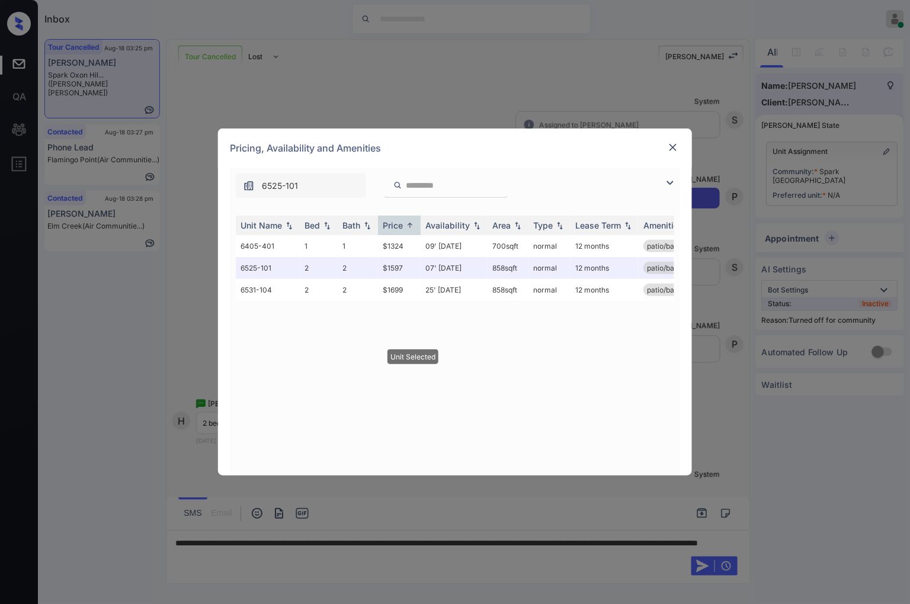
click at [673, 140] on div at bounding box center [673, 147] width 14 height 14
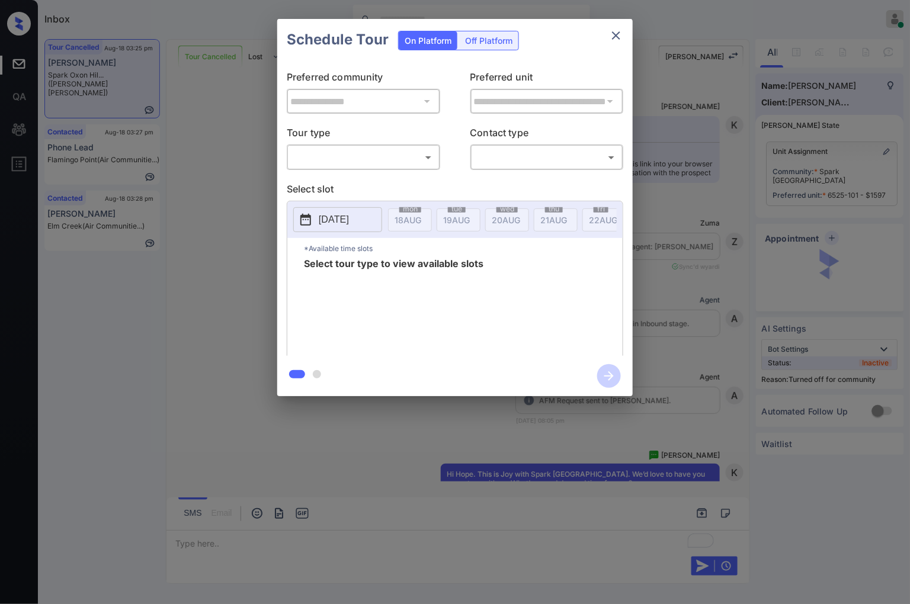
scroll to position [5380, 0]
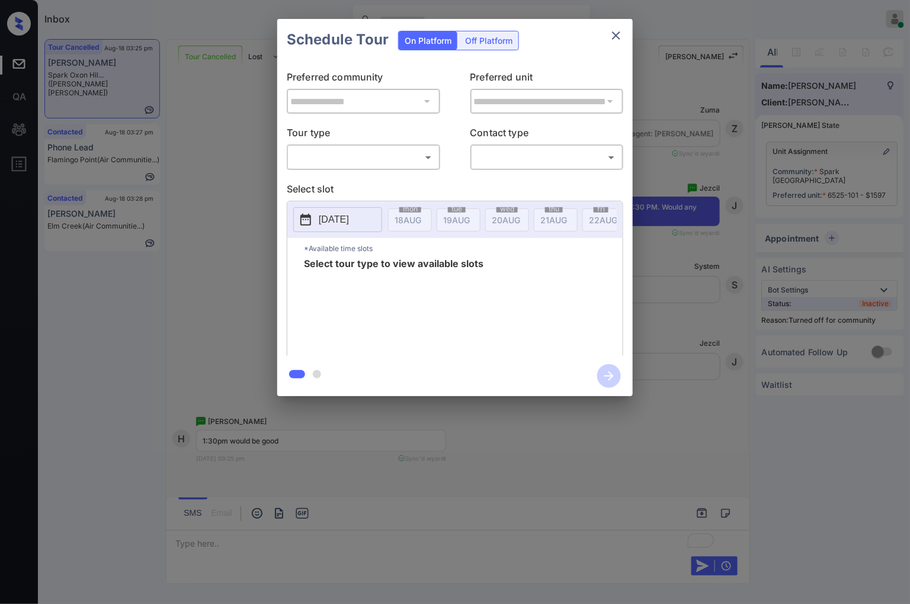
click at [412, 152] on body "Inbox [PERSON_NAME] Online Set yourself offline Set yourself on break Profile S…" at bounding box center [455, 302] width 910 height 604
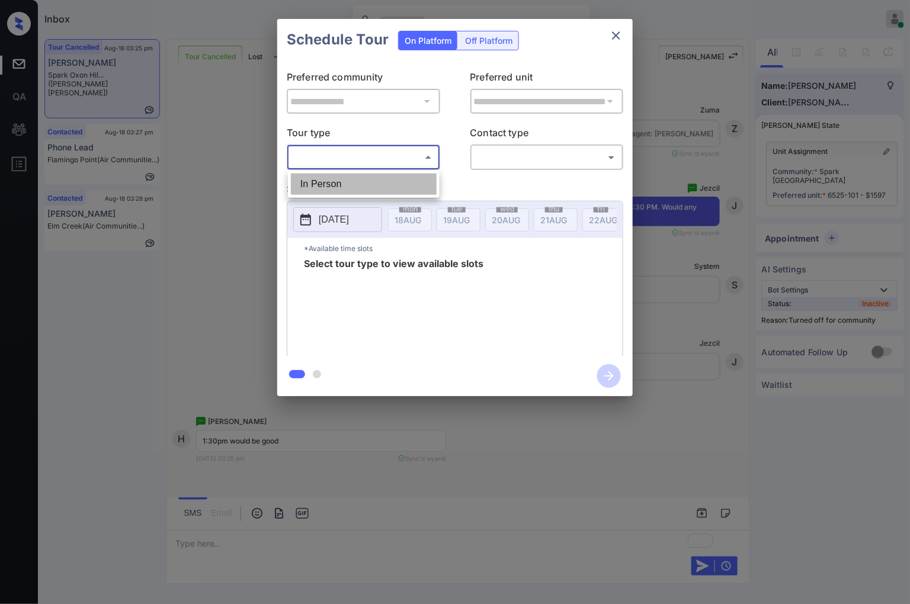
click at [412, 182] on li "In Person" at bounding box center [364, 183] width 146 height 21
type input "********"
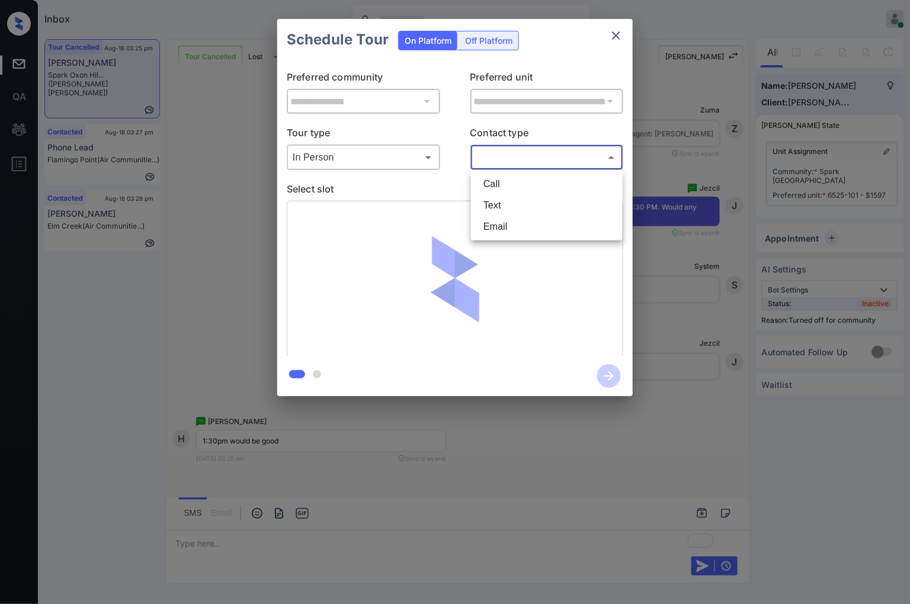
click at [510, 158] on body "Inbox [PERSON_NAME] Online Set yourself offline Set yourself on break Profile S…" at bounding box center [455, 302] width 910 height 604
click at [506, 201] on li "Text" at bounding box center [547, 205] width 146 height 21
type input "****"
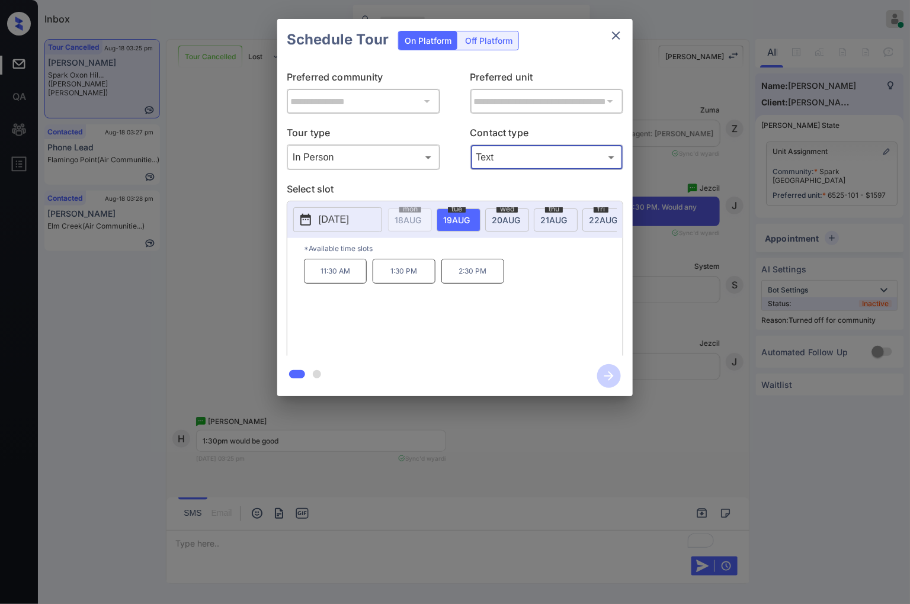
click at [406, 282] on p "1:30 PM" at bounding box center [403, 271] width 63 height 25
click at [609, 374] on icon "button" at bounding box center [609, 376] width 24 height 24
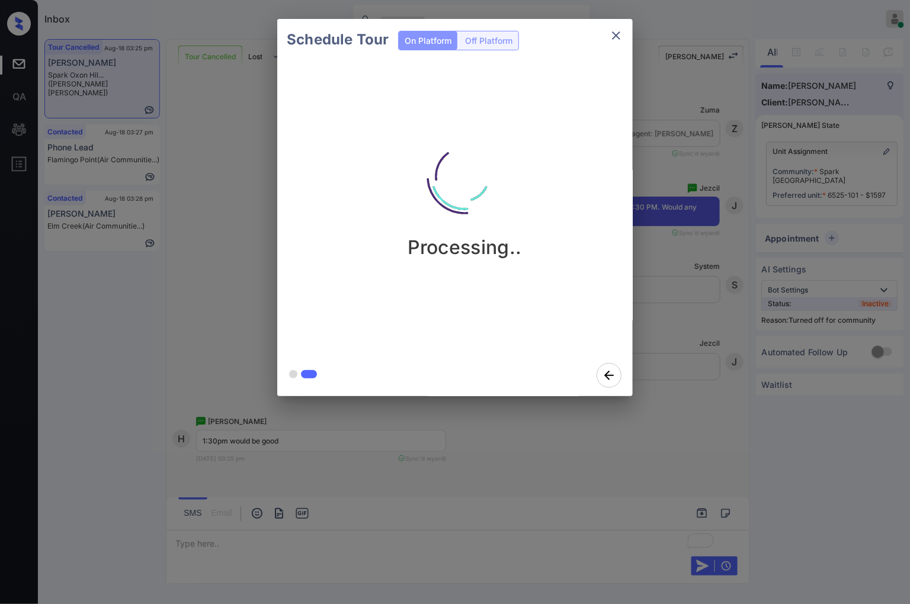
click at [632, 140] on div "Schedule Tour On Platform Off Platform Processing.." at bounding box center [455, 207] width 910 height 415
